Goal: Task Accomplishment & Management: Complete application form

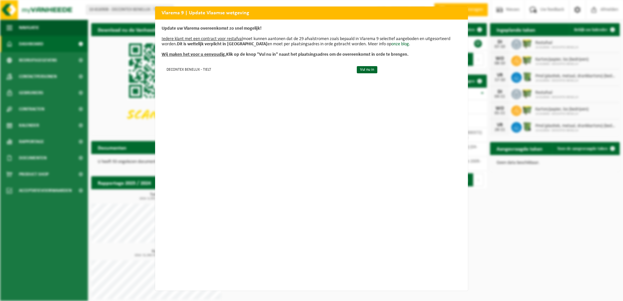
click at [135, 74] on div "Vlarema 9 | Update Vlaamse wetgeving Update uw Vlarema overeenkomst zo snel mog…" at bounding box center [311, 150] width 623 height 301
click at [366, 68] on link "Vul nu in" at bounding box center [367, 69] width 21 height 7
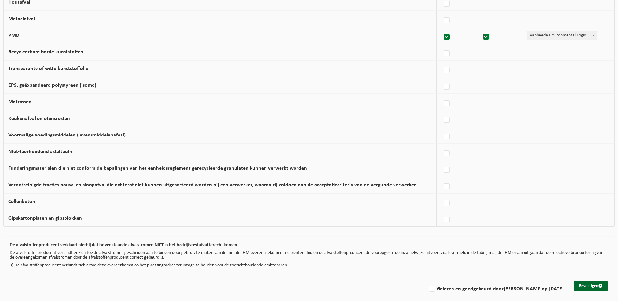
scroll to position [355, 0]
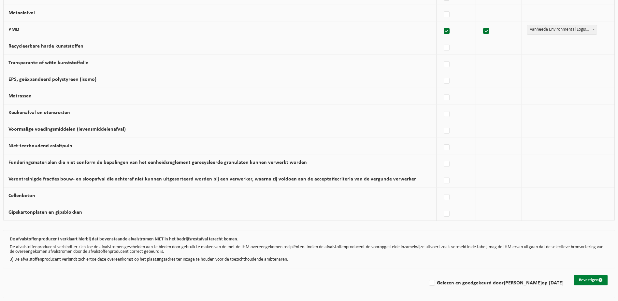
click at [595, 281] on button "Bevestigen" at bounding box center [591, 280] width 34 height 10
click at [600, 277] on button "Bevestigen" at bounding box center [591, 280] width 34 height 10
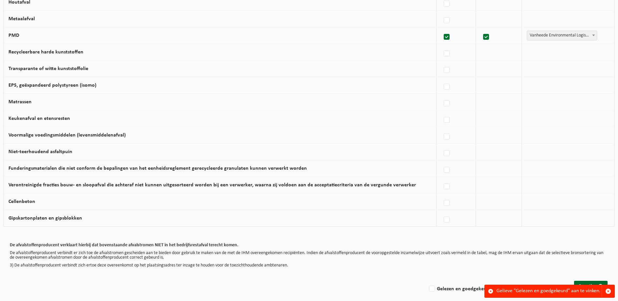
scroll to position [355, 0]
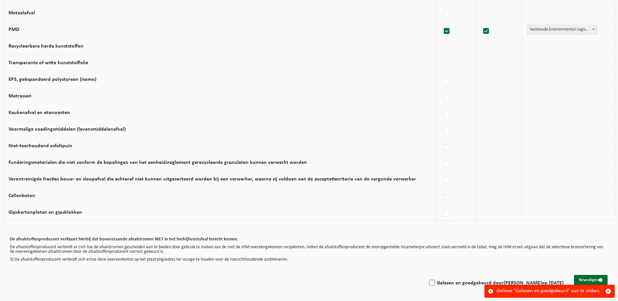
click at [428, 281] on label "Gelezen en goedgekeurd door Fientje Christiaens op 17/09/25" at bounding box center [496, 283] width 136 height 10
click at [427, 275] on input "Gelezen en goedgekeurd door Fientje Christiaens op 17/09/25" at bounding box center [427, 275] width 0 height 0
checkbox input "true"
click at [596, 279] on button "Bevestigen" at bounding box center [591, 280] width 34 height 10
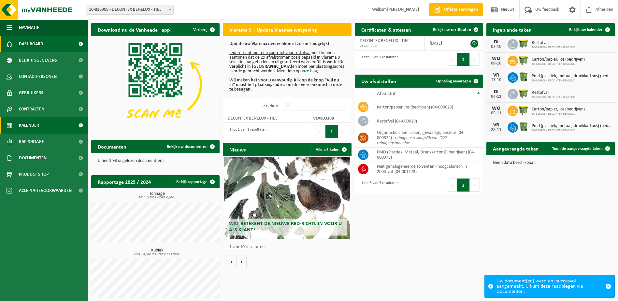
click at [56, 122] on link "Kalender" at bounding box center [44, 125] width 88 height 16
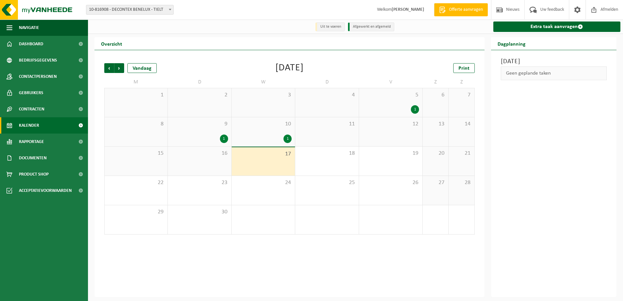
click at [415, 109] on div "1" at bounding box center [415, 109] width 8 height 8
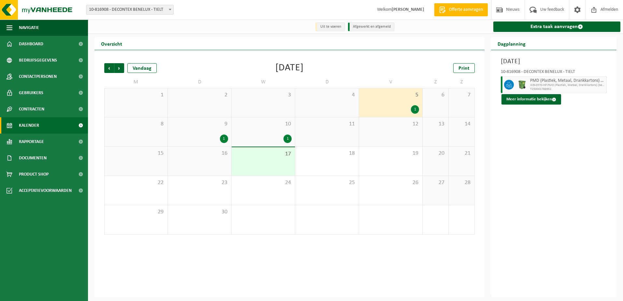
click at [323, 49] on div "Overzicht" at bounding box center [290, 43] width 390 height 13
click at [288, 140] on div "1" at bounding box center [288, 139] width 8 height 8
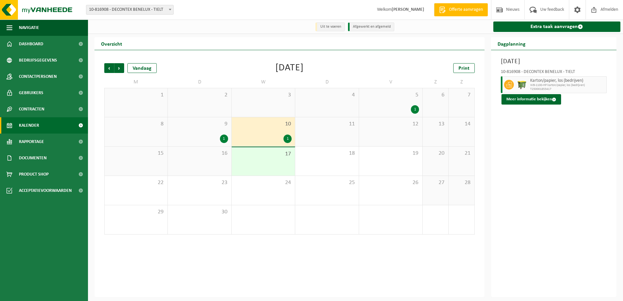
click at [225, 139] on div "1" at bounding box center [224, 139] width 8 height 8
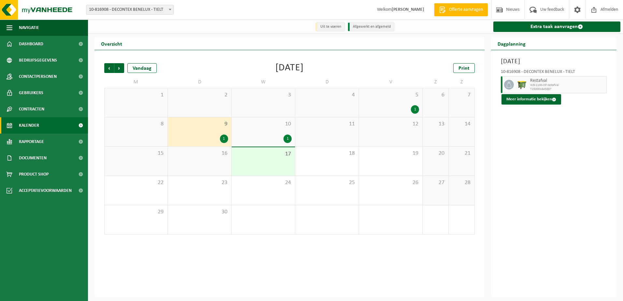
click at [286, 139] on div "1" at bounding box center [288, 139] width 8 height 8
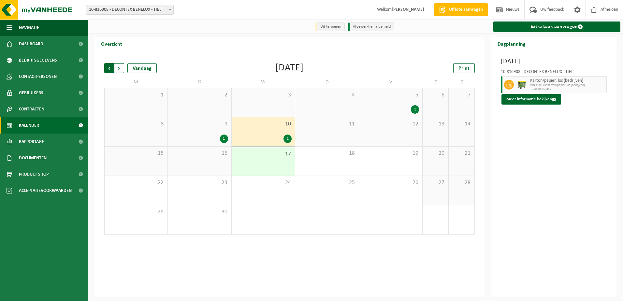
click at [118, 69] on span "Volgende" at bounding box center [119, 68] width 10 height 10
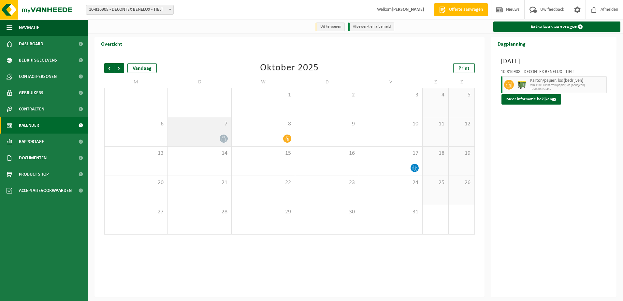
click at [222, 139] on icon at bounding box center [224, 139] width 4 height 6
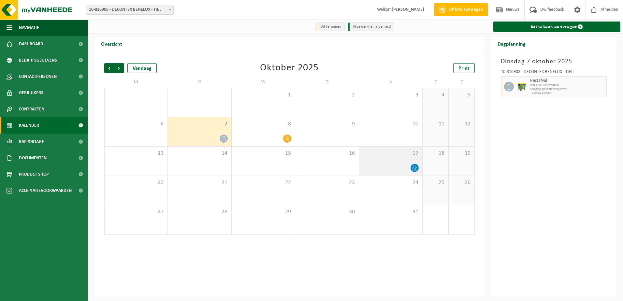
click at [414, 171] on icon at bounding box center [414, 169] width 1 height 2
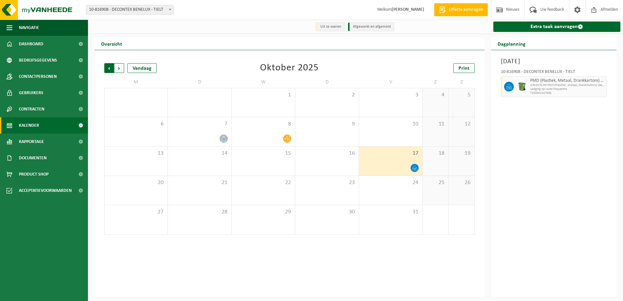
click at [120, 71] on span "Volgende" at bounding box center [119, 68] width 10 height 10
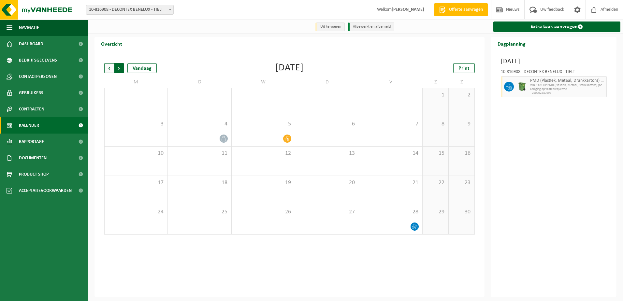
click at [108, 66] on span "Vorige" at bounding box center [109, 68] width 10 height 10
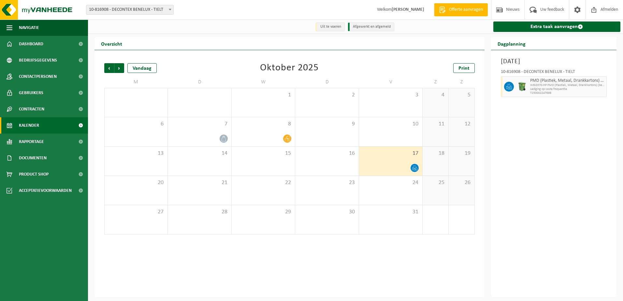
click at [108, 66] on span "Vorige" at bounding box center [109, 68] width 10 height 10
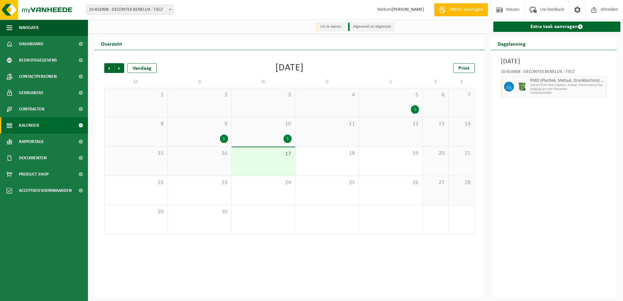
click at [402, 61] on div "Vorige Volgende Vandaag September 2025 Print M D W D V Z Z 1 2 3 4 5 1 6 7 8 9 …" at bounding box center [289, 149] width 377 height 184
click at [334, 190] on div "25" at bounding box center [326, 190] width 63 height 29
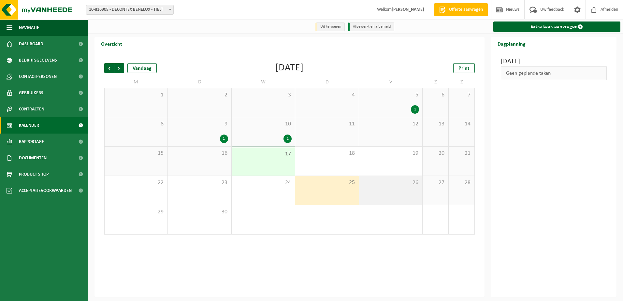
click at [384, 197] on div "26" at bounding box center [390, 190] width 63 height 29
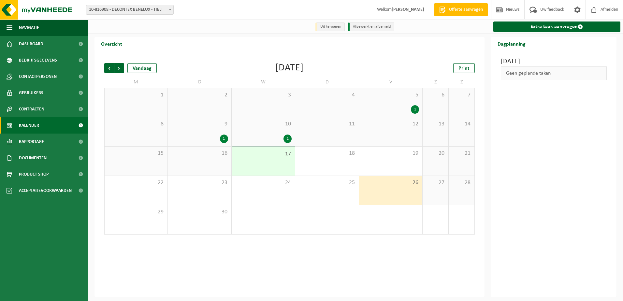
click at [434, 195] on div "27" at bounding box center [436, 190] width 26 height 29
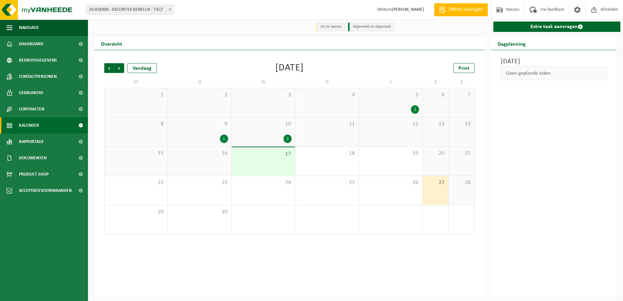
click at [461, 197] on div "28" at bounding box center [462, 190] width 26 height 29
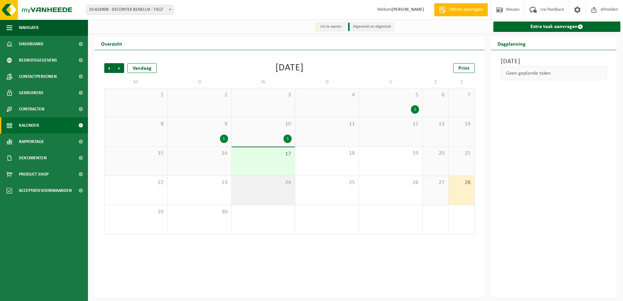
click at [272, 193] on div "24" at bounding box center [263, 190] width 63 height 29
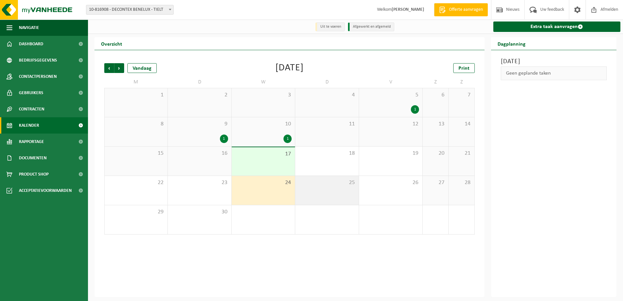
click at [323, 195] on div "25" at bounding box center [326, 190] width 63 height 29
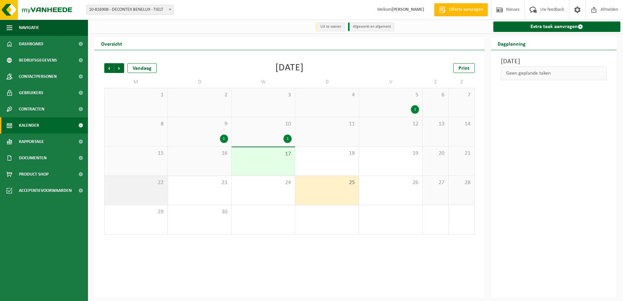
click at [157, 192] on div "22" at bounding box center [136, 190] width 63 height 29
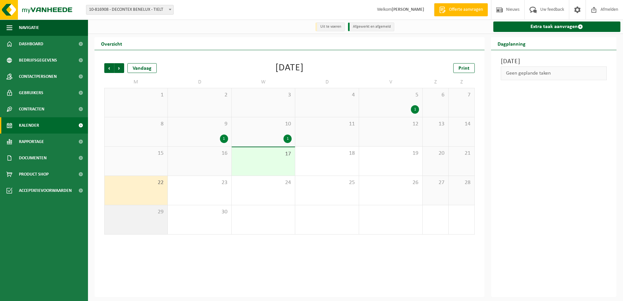
click at [157, 221] on div "29" at bounding box center [136, 219] width 63 height 29
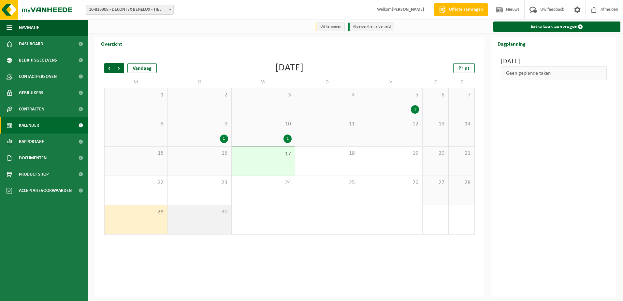
click at [203, 218] on div "30" at bounding box center [199, 219] width 63 height 29
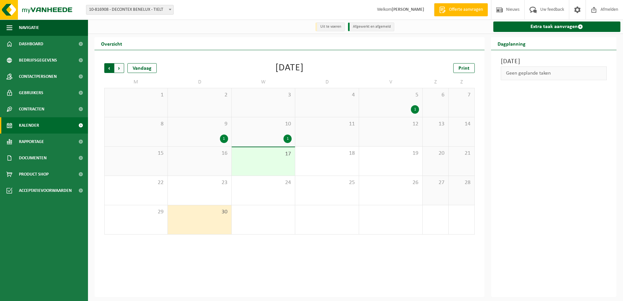
click at [120, 71] on span "Volgende" at bounding box center [119, 68] width 10 height 10
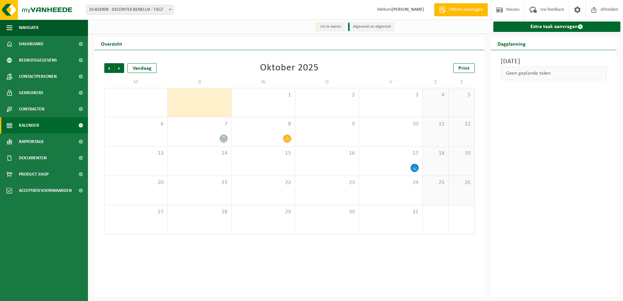
click at [120, 71] on span "Volgende" at bounding box center [119, 68] width 10 height 10
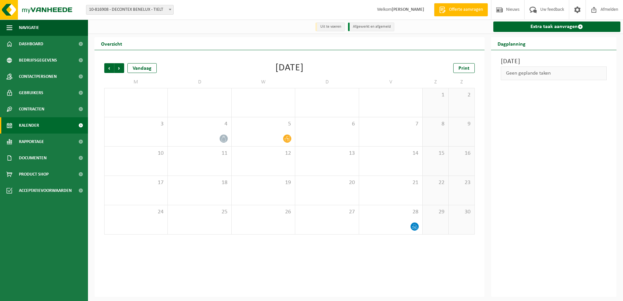
click at [120, 71] on span "Volgende" at bounding box center [119, 68] width 10 height 10
click at [107, 66] on span "Vorige" at bounding box center [109, 68] width 10 height 10
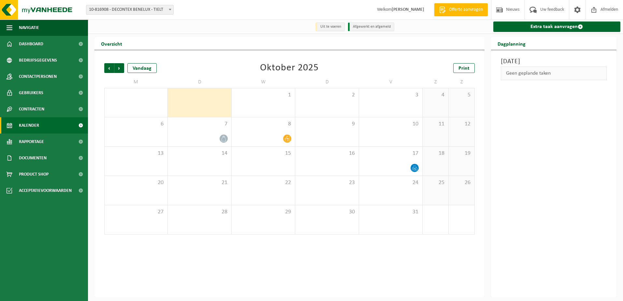
click at [107, 66] on span "Vorige" at bounding box center [109, 68] width 10 height 10
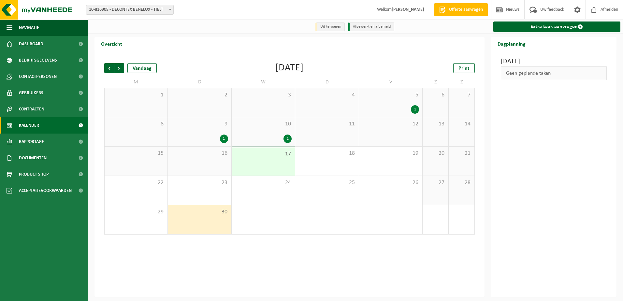
click at [367, 68] on div "Vorige Volgende Vandaag September 2025 Print" at bounding box center [289, 68] width 371 height 10
click at [548, 29] on link "Extra taak aanvragen" at bounding box center [556, 27] width 127 height 10
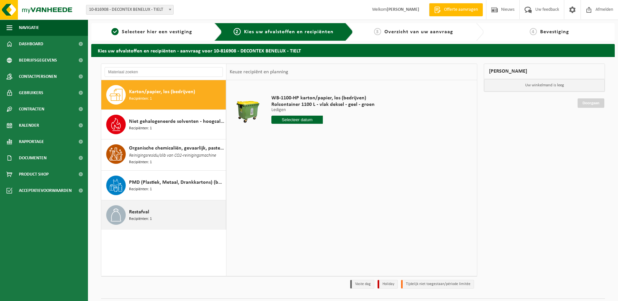
click at [175, 208] on div "Restafval Recipiënten: 1" at bounding box center [176, 215] width 95 height 20
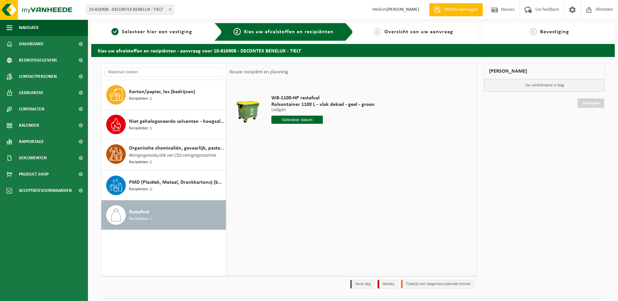
click at [296, 119] on input "text" at bounding box center [297, 120] width 52 height 8
click at [291, 190] on div "23" at bounding box center [288, 188] width 11 height 10
type input "Van [DATE]"
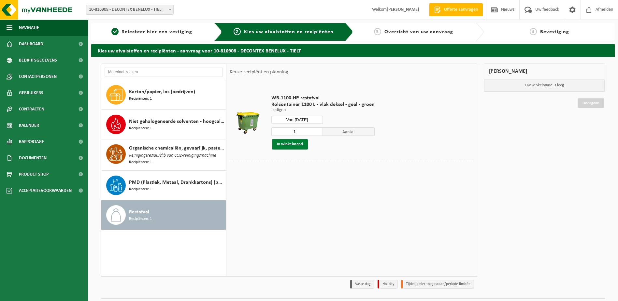
click at [293, 143] on button "In winkelmand" at bounding box center [290, 144] width 36 height 10
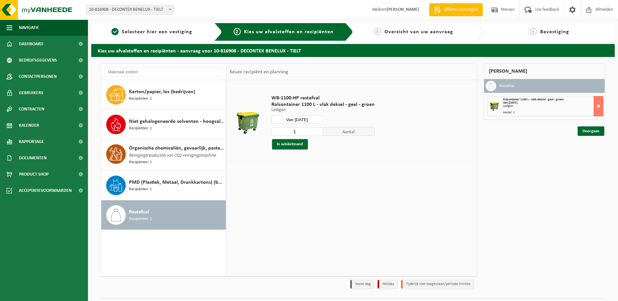
click at [304, 118] on input "Van [DATE]" at bounding box center [297, 120] width 52 height 8
click at [329, 175] on div "1 2 3 4 5 6 7 8 9 10 11 12 13 14 15 16 17 18 19 20 21 22 23 24 25 26 27 28 29 3…" at bounding box center [312, 178] width 80 height 52
click at [424, 179] on table "WB-1100-HP restafval Rolcontainer 1100 L - vlak deksel - geel - groen Ledigen L…" at bounding box center [351, 130] width 251 height 101
click at [591, 131] on link "Doorgaan" at bounding box center [591, 130] width 27 height 9
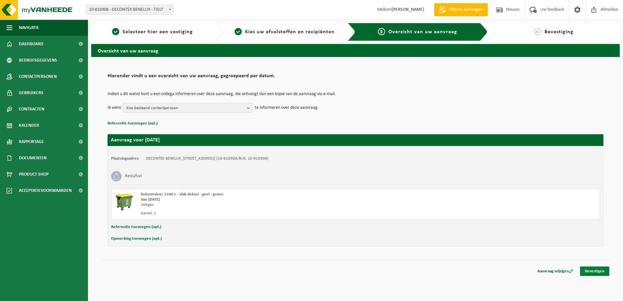
click at [590, 275] on link "Bevestigen" at bounding box center [594, 271] width 29 height 9
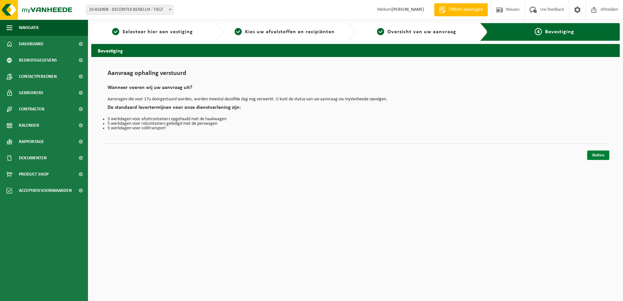
click at [598, 155] on link "Sluiten" at bounding box center [598, 155] width 22 height 9
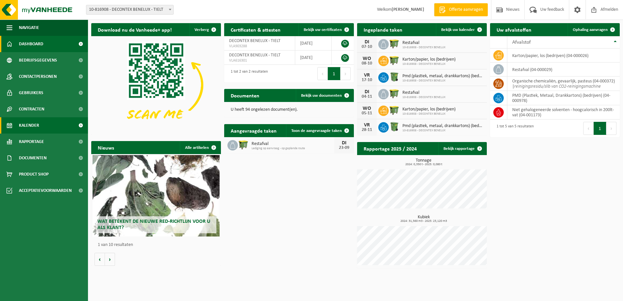
click at [68, 130] on link "Kalender" at bounding box center [44, 125] width 88 height 16
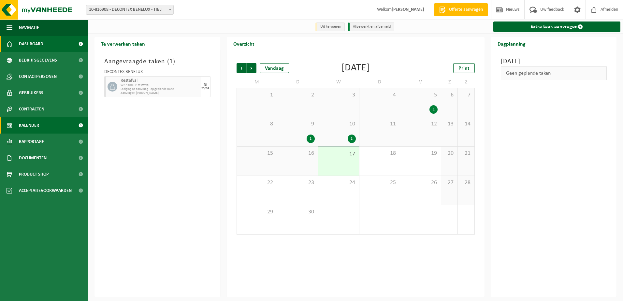
click at [61, 45] on link "Dashboard" at bounding box center [44, 44] width 88 height 16
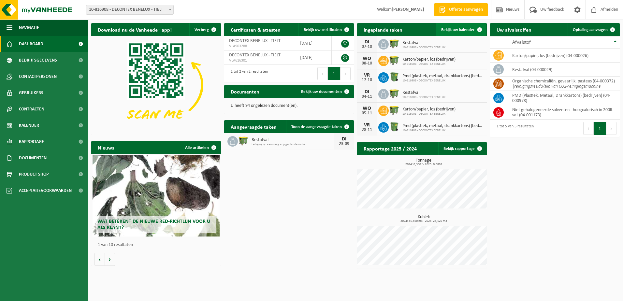
click at [474, 30] on span at bounding box center [479, 29] width 13 height 13
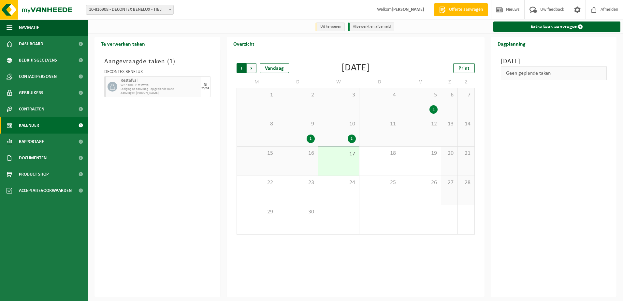
click at [253, 70] on span "Volgende" at bounding box center [252, 68] width 10 height 10
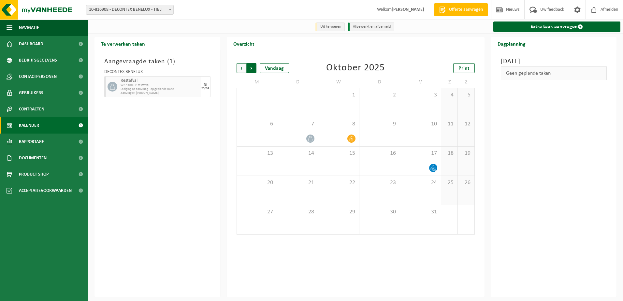
click at [238, 69] on span "Vorige" at bounding box center [242, 68] width 10 height 10
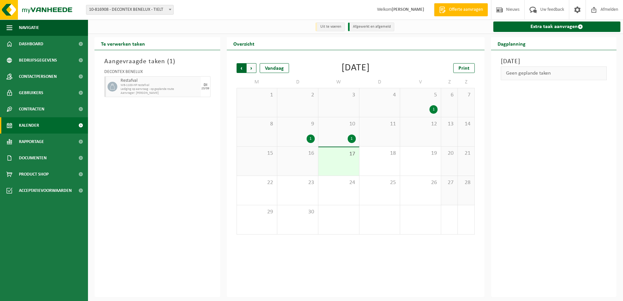
click at [253, 66] on span "Volgende" at bounding box center [252, 68] width 10 height 10
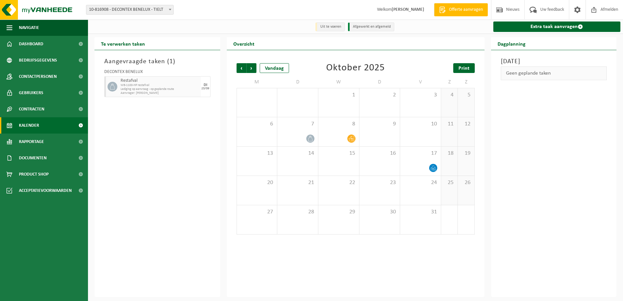
click at [464, 68] on span "Print" at bounding box center [464, 68] width 11 height 5
click at [251, 68] on span "Volgende" at bounding box center [252, 68] width 10 height 10
click at [465, 70] on span "Print" at bounding box center [464, 68] width 11 height 5
click at [139, 203] on div "Aangevraagde taken ( 1 ) DECONTEX BENELUX Restafval WB-1100-HP restafval Ledigi…" at bounding box center [158, 173] width 126 height 247
